Goal: Task Accomplishment & Management: Use online tool/utility

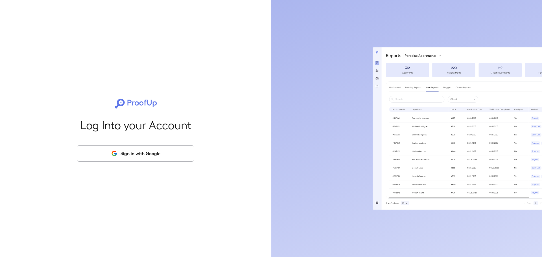
click at [132, 151] on button "Sign in with Google" at bounding box center [135, 153] width 117 height 16
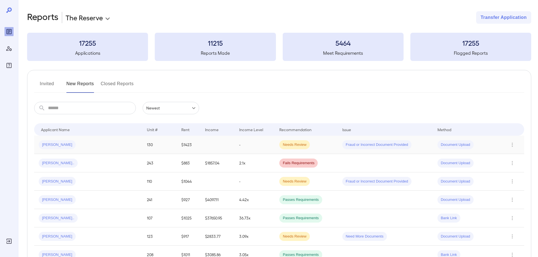
click at [98, 142] on div "Teresa T..." at bounding box center [88, 144] width 99 height 9
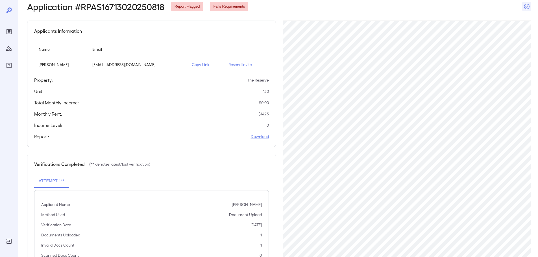
scroll to position [57, 0]
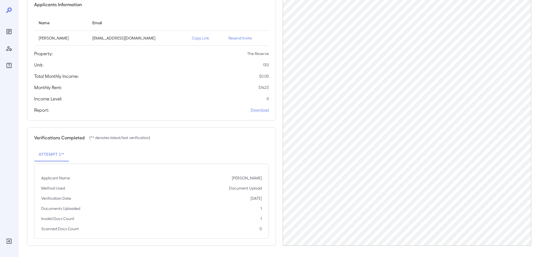
click at [192, 40] on p "Copy Link" at bounding box center [206, 38] width 28 height 6
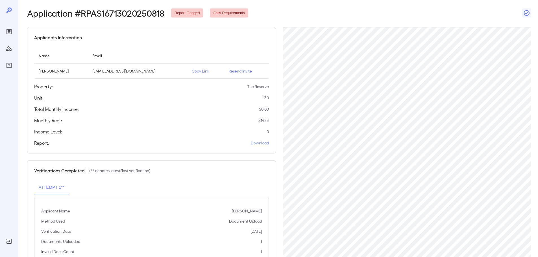
scroll to position [0, 0]
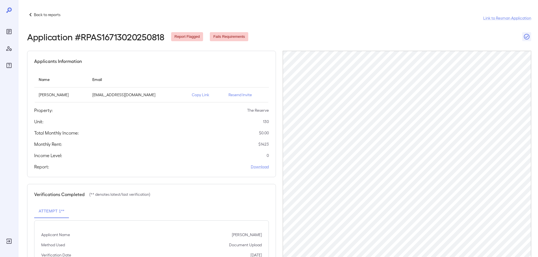
click at [31, 15] on icon at bounding box center [30, 14] width 7 height 7
